Goal: Navigation & Orientation: Find specific page/section

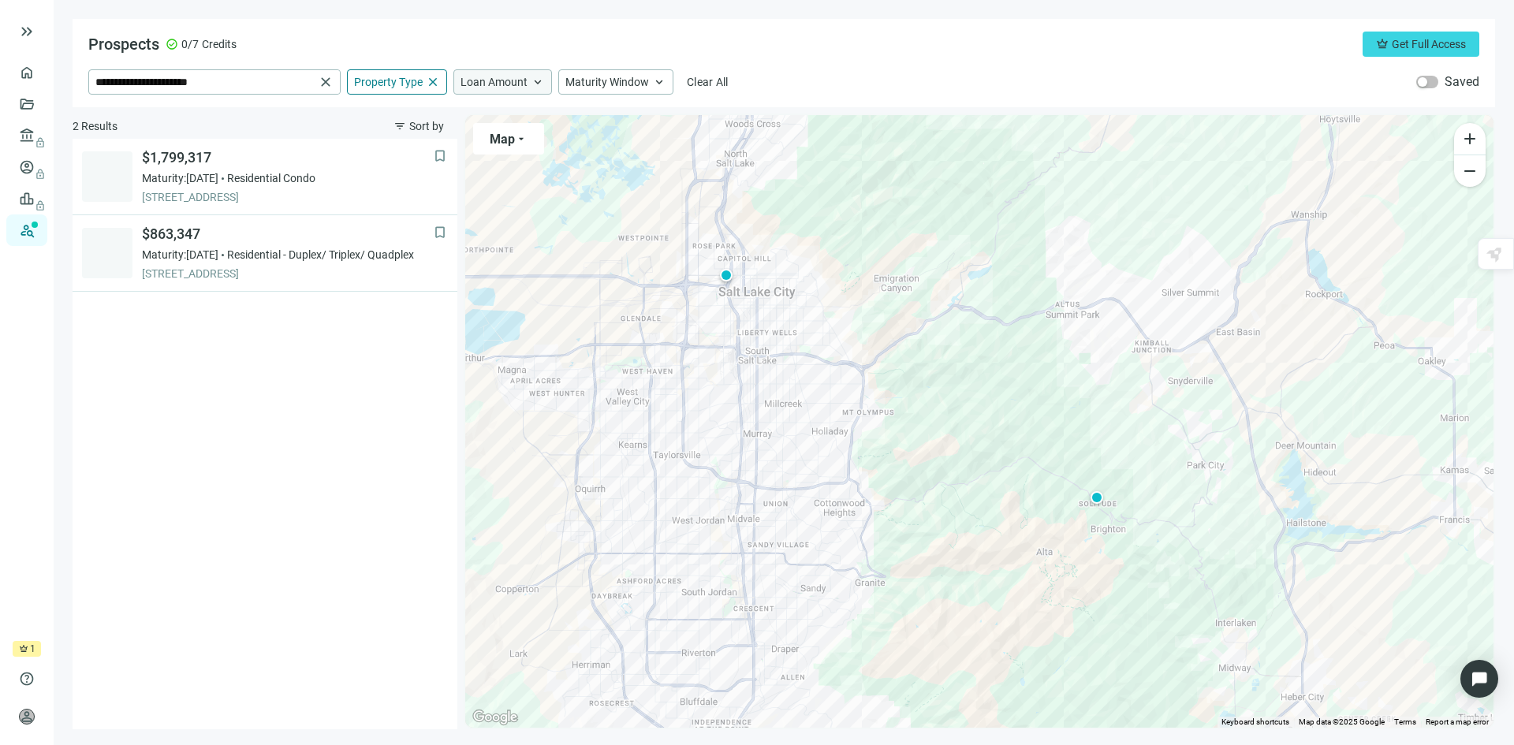
click at [505, 78] on span "Loan Amount" at bounding box center [493, 82] width 67 height 14
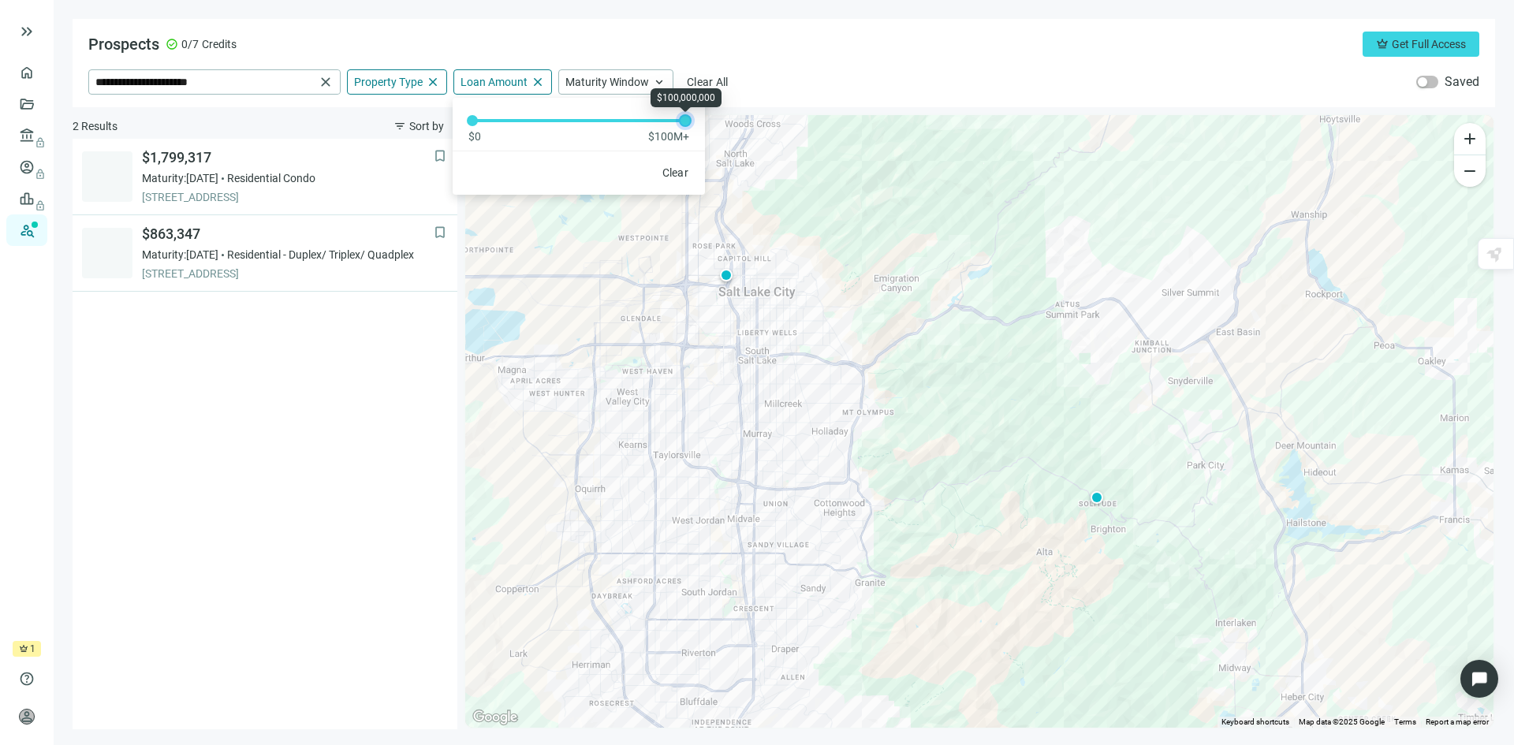
drag, startPoint x: 470, startPoint y: 123, endPoint x: 721, endPoint y: 135, distance: 251.0
click at [721, 135] on div "**********" at bounding box center [784, 374] width 1422 height 710
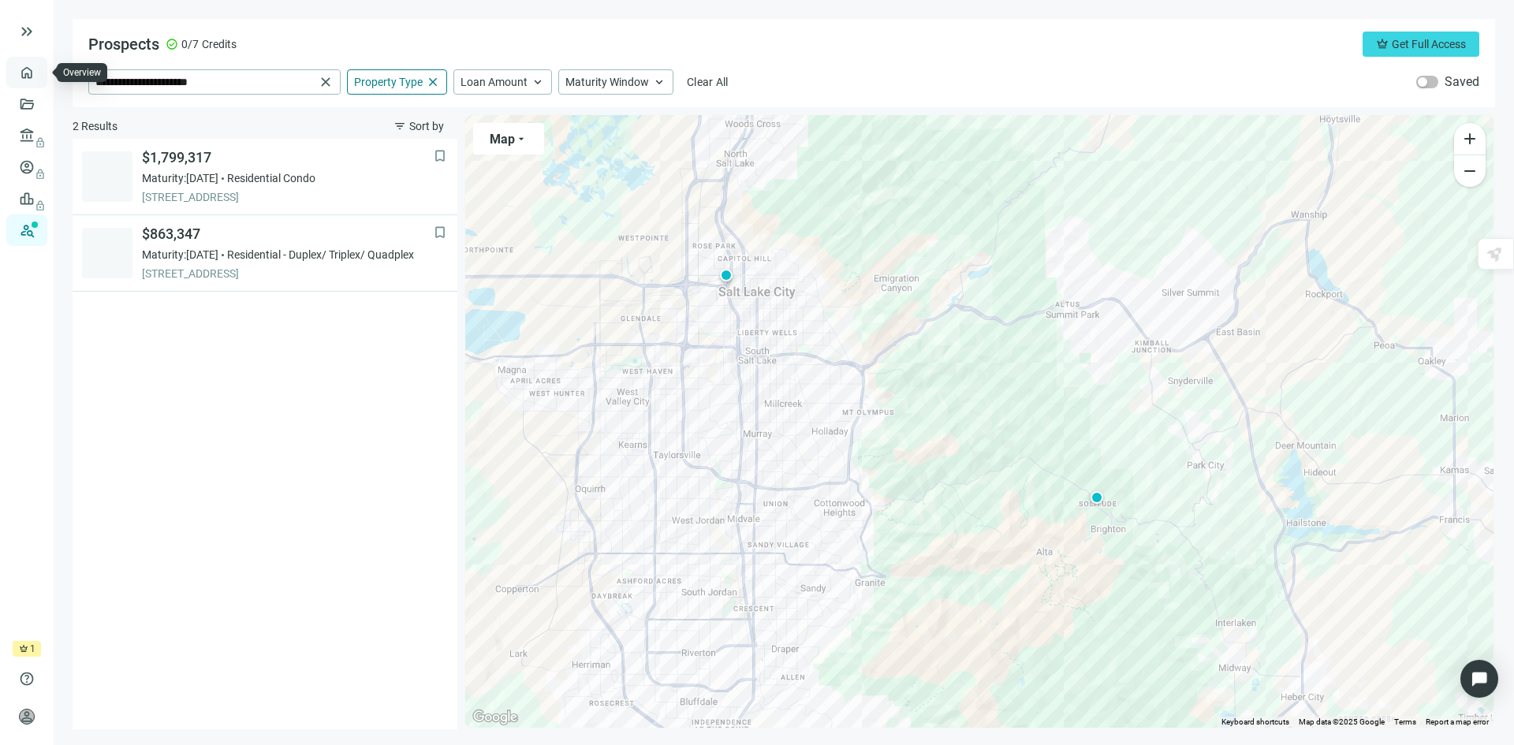
click at [39, 76] on link "Overview" at bounding box center [62, 72] width 47 height 13
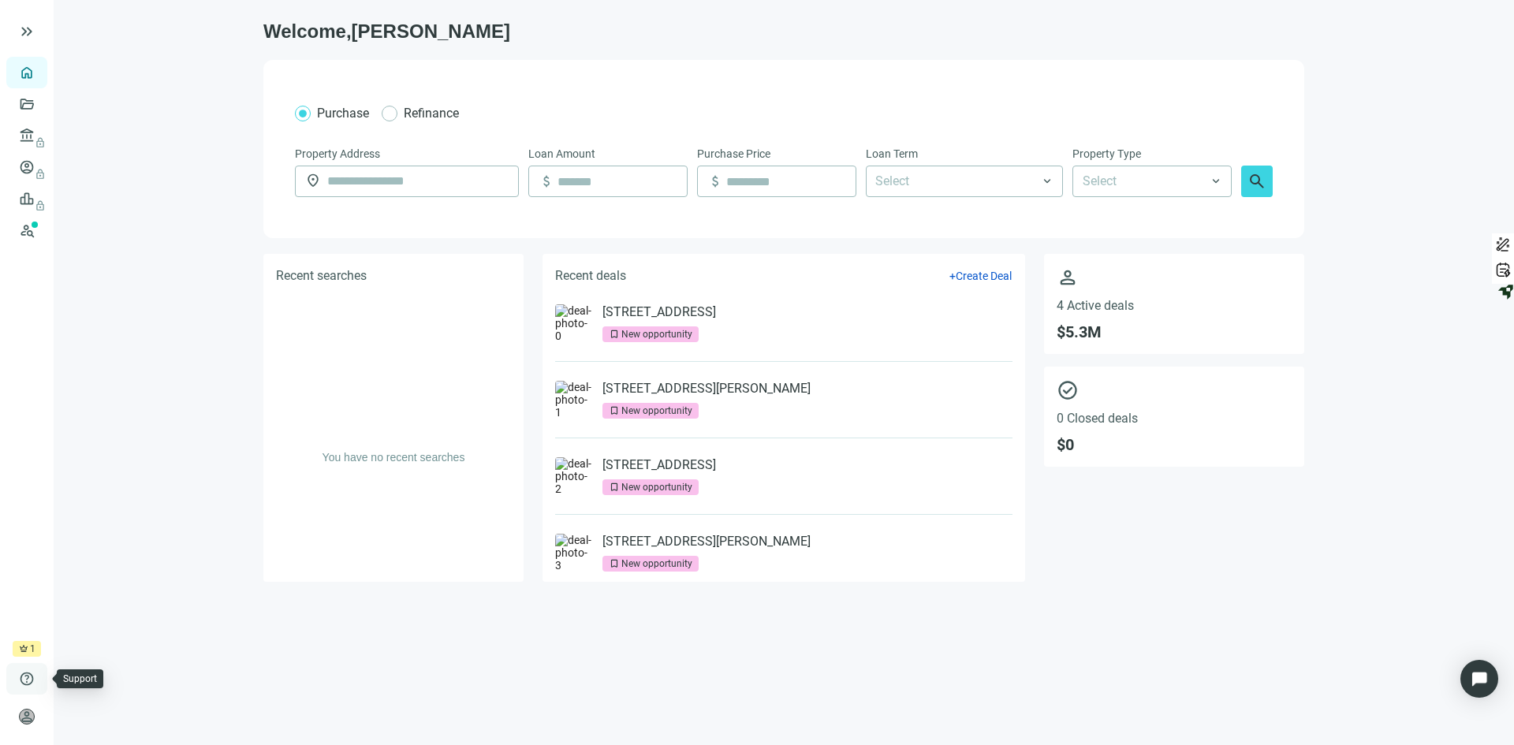
click at [32, 676] on span "help" at bounding box center [27, 679] width 16 height 16
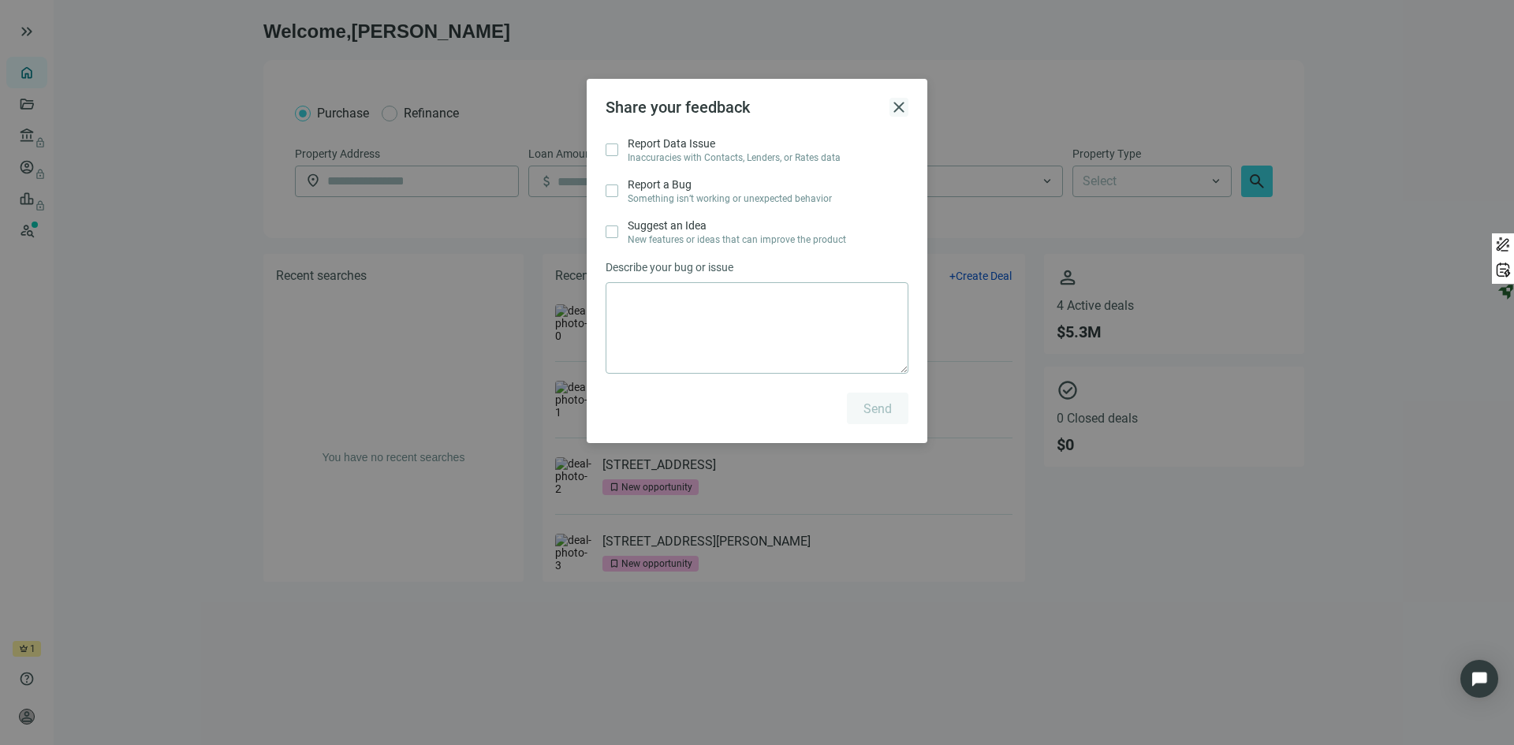
click at [897, 103] on span "close" at bounding box center [898, 107] width 19 height 19
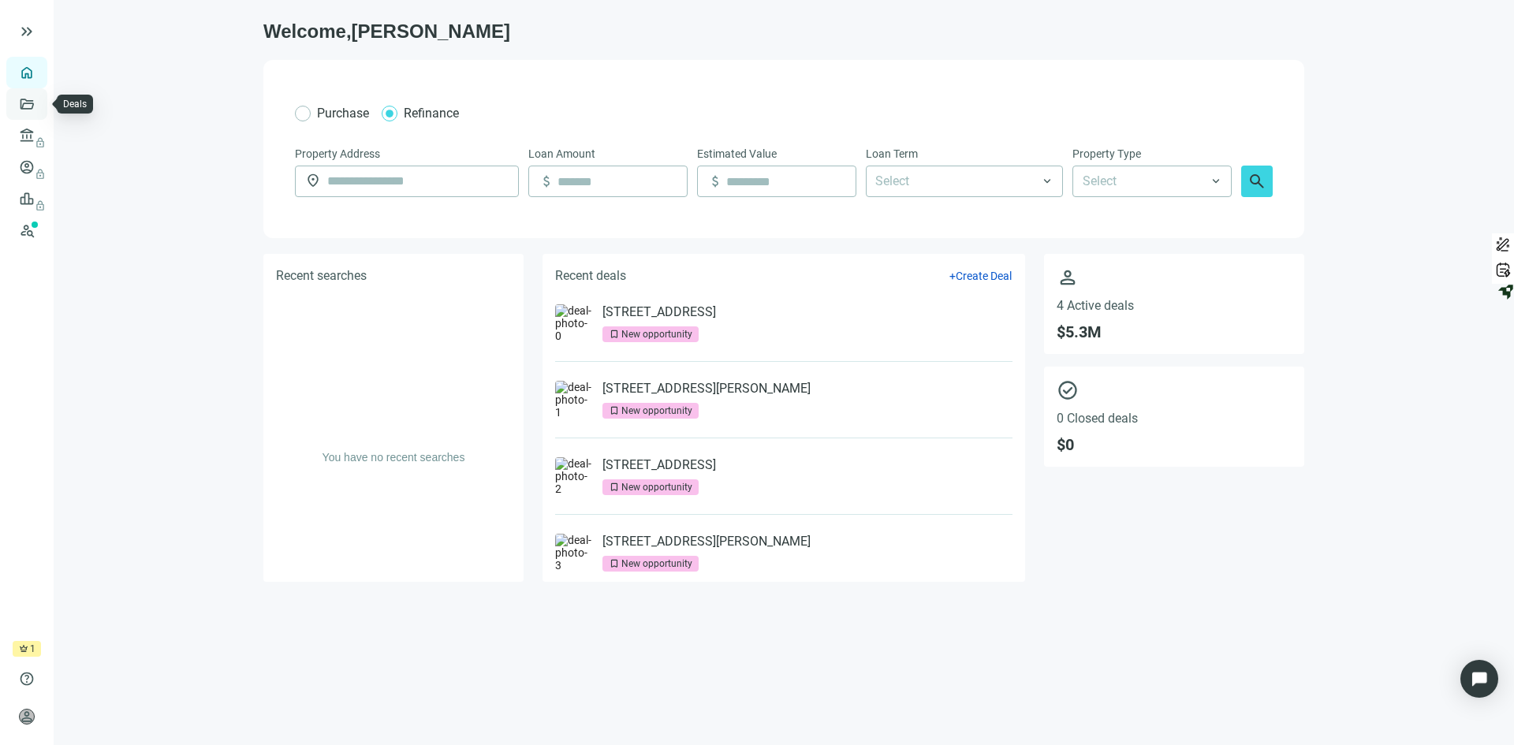
click at [39, 107] on link "Deals" at bounding box center [53, 104] width 28 height 13
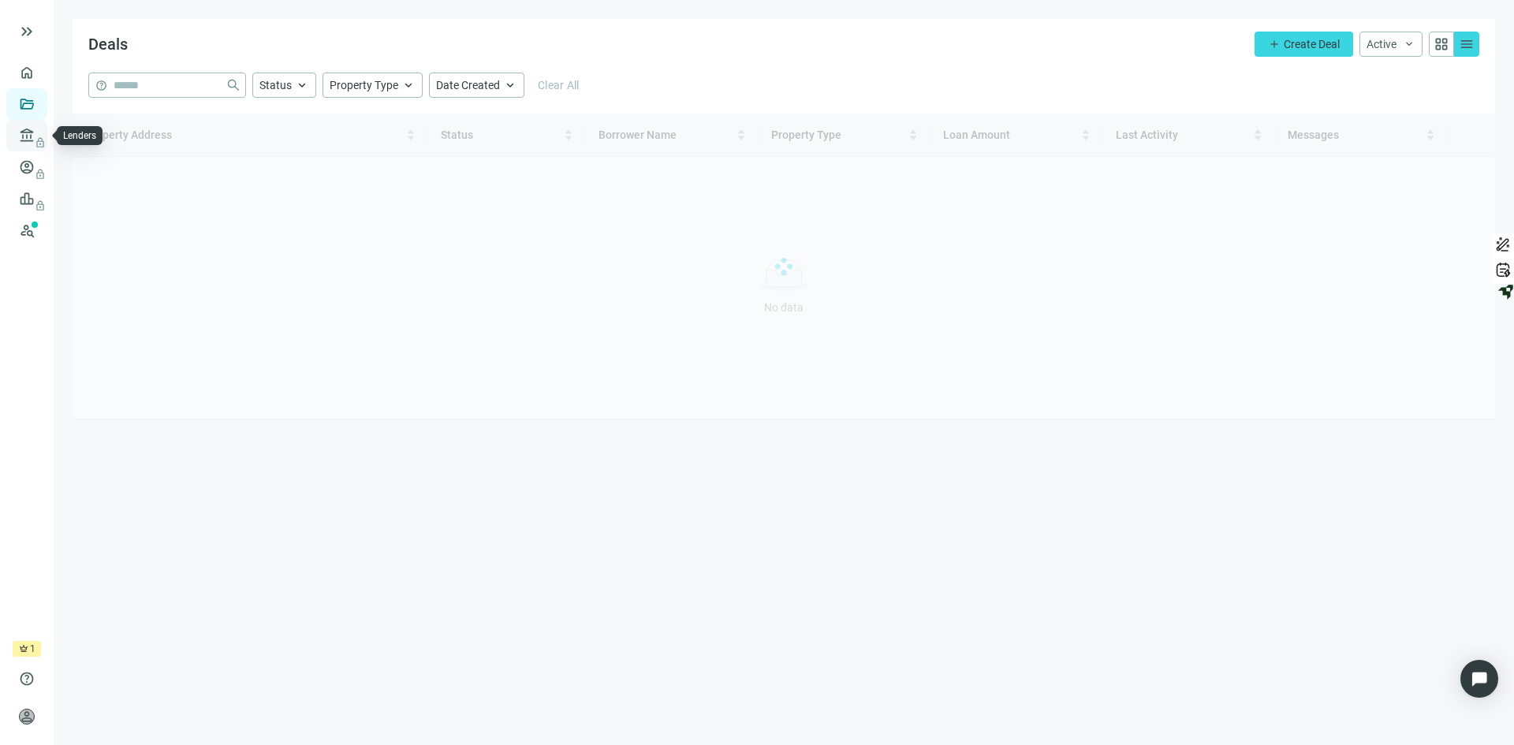
click at [30, 132] on span "lock" at bounding box center [28, 135] width 13 height 13
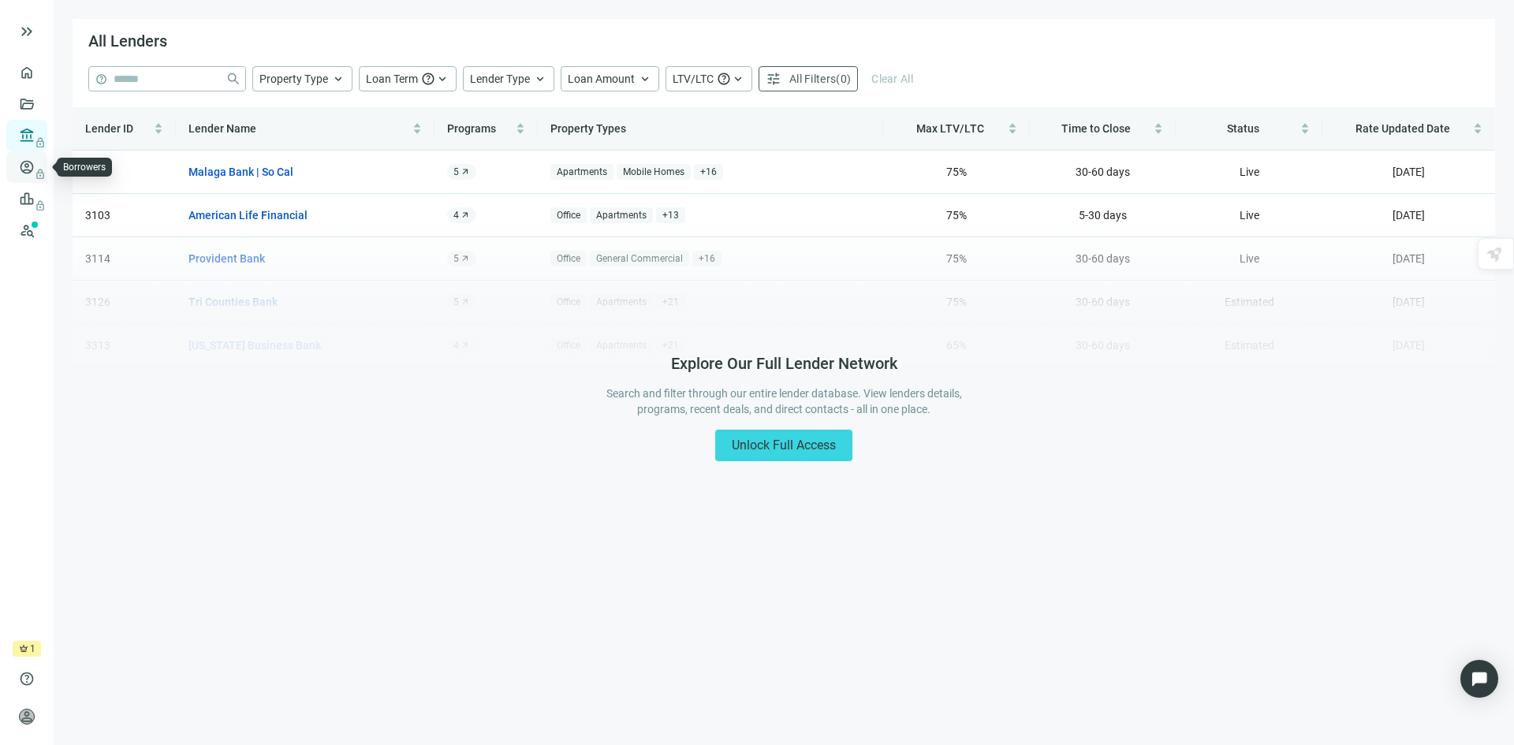
click at [31, 167] on span "lock" at bounding box center [28, 167] width 13 height 13
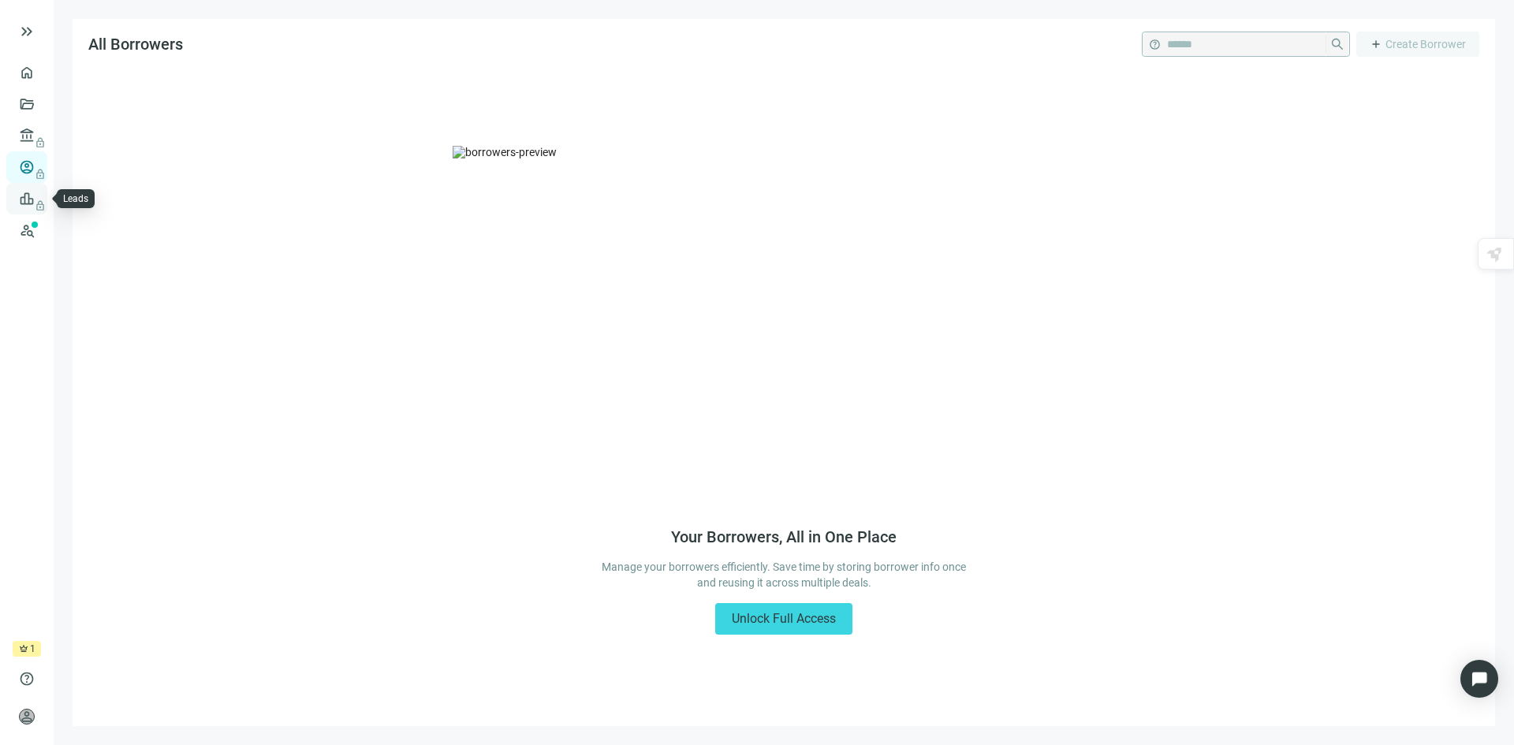
click at [23, 200] on span "lock" at bounding box center [28, 198] width 13 height 13
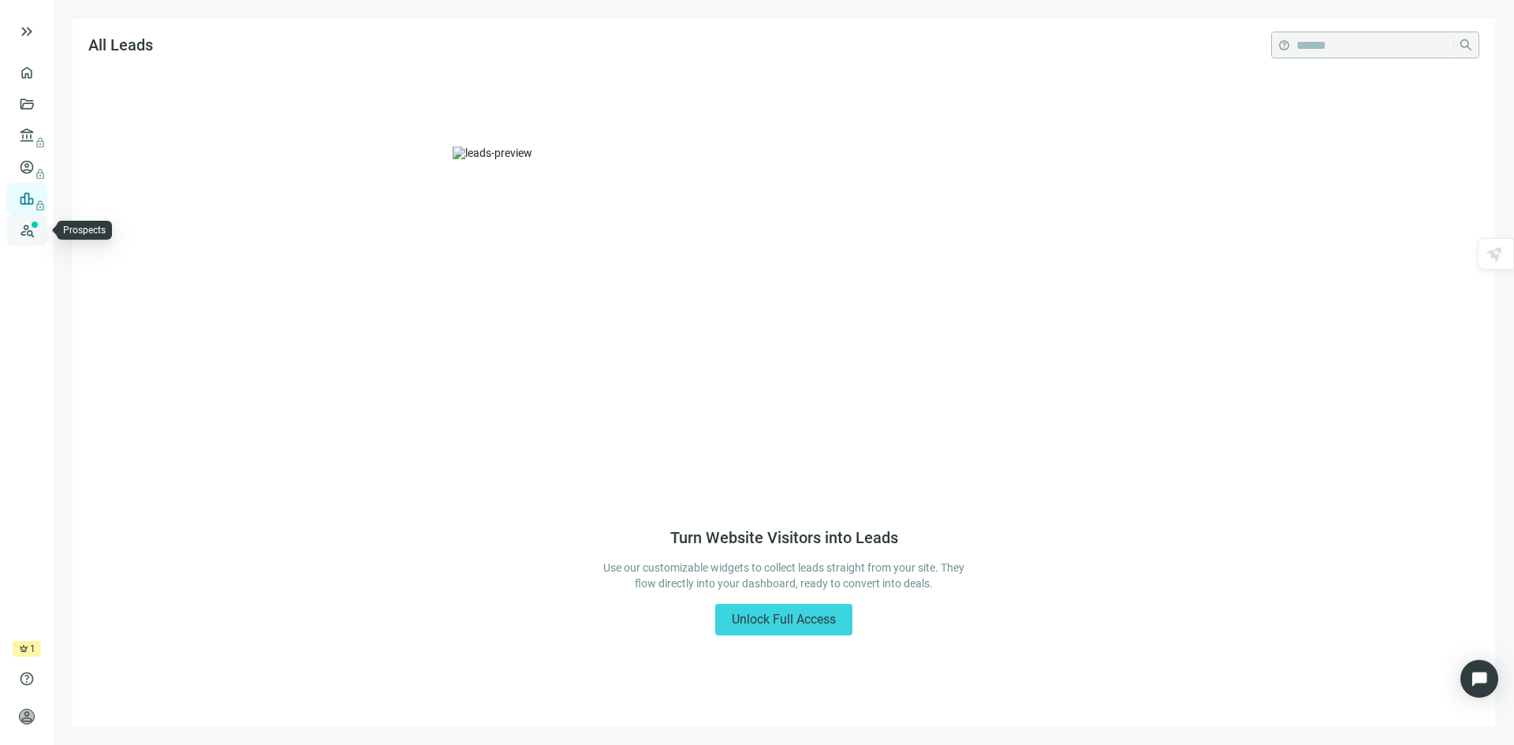
click at [39, 230] on link "Prospects New" at bounding box center [64, 230] width 50 height 32
